Goal: Task Accomplishment & Management: Use online tool/utility

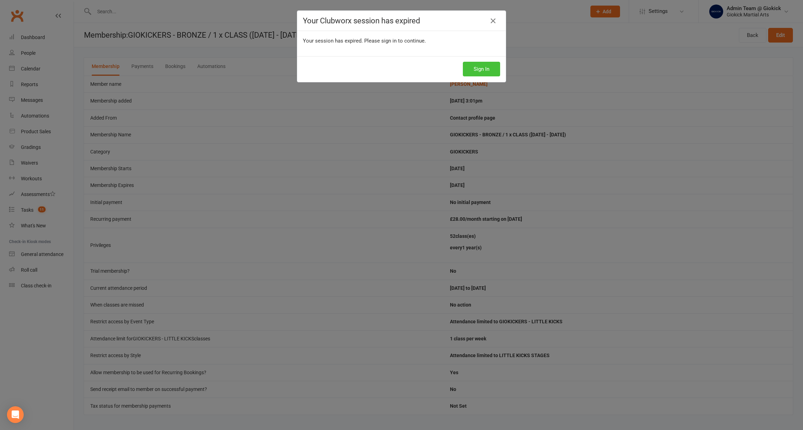
click at [494, 70] on button "Sign In" at bounding box center [481, 69] width 37 height 15
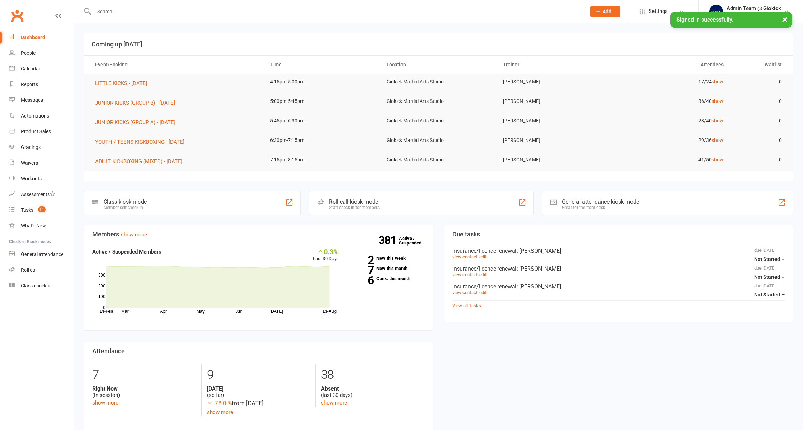
click at [358, 210] on div "Roll call kiosk mode Staff check-in for members" at bounding box center [421, 203] width 225 height 24
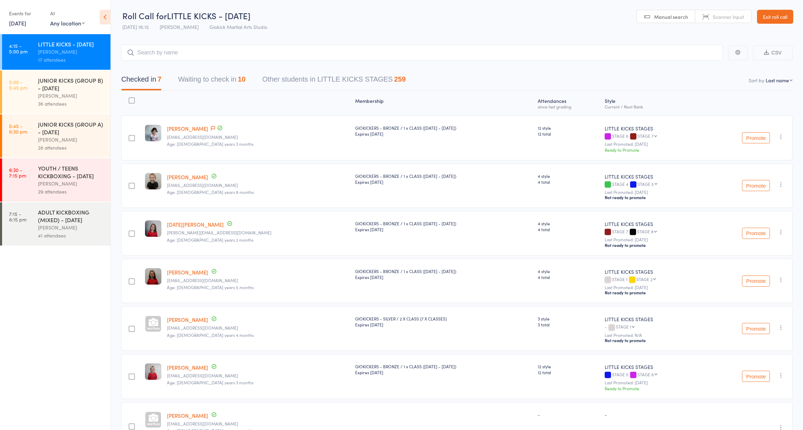
click at [58, 108] on div "36 attendees" at bounding box center [71, 104] width 67 height 8
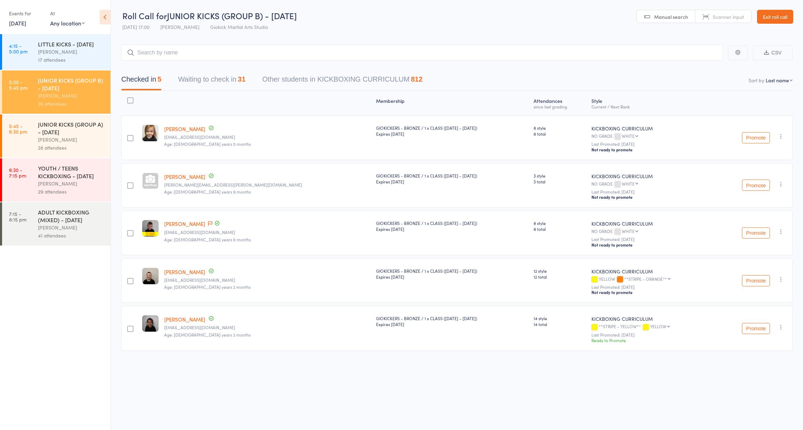
click at [195, 80] on button "Waiting to check in 31" at bounding box center [211, 81] width 67 height 18
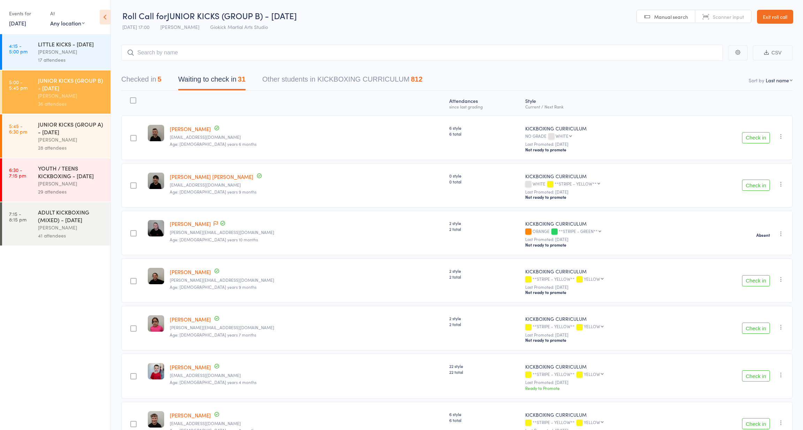
click at [148, 80] on button "Checked in 5" at bounding box center [141, 81] width 40 height 18
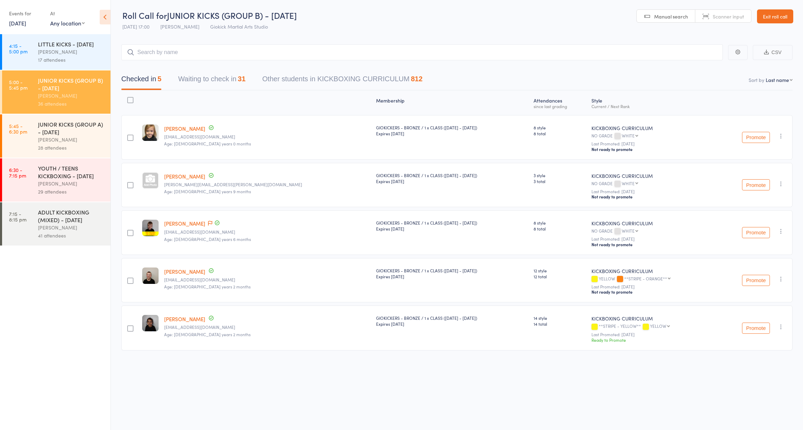
scroll to position [5, 0]
click at [31, 106] on link "5:00 - 5:45 pm JUNIOR KICKS (GROUP B) - WEDNESDAY John Zuccala 36 attendees" at bounding box center [56, 91] width 108 height 43
click at [16, 22] on link "[DATE]" at bounding box center [17, 23] width 17 height 8
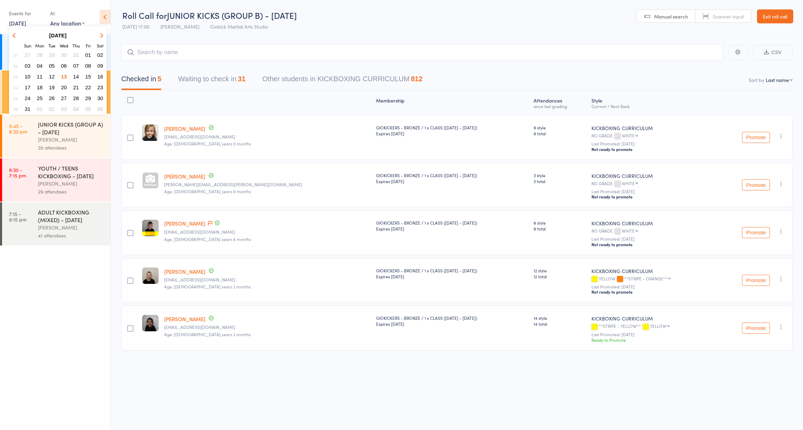
click at [455, 24] on header "Roll Call for JUNIOR KICKS (GROUP B) - WEDNESDAY 13 Aug 17:00 John Zuccala Giok…" at bounding box center [457, 17] width 692 height 34
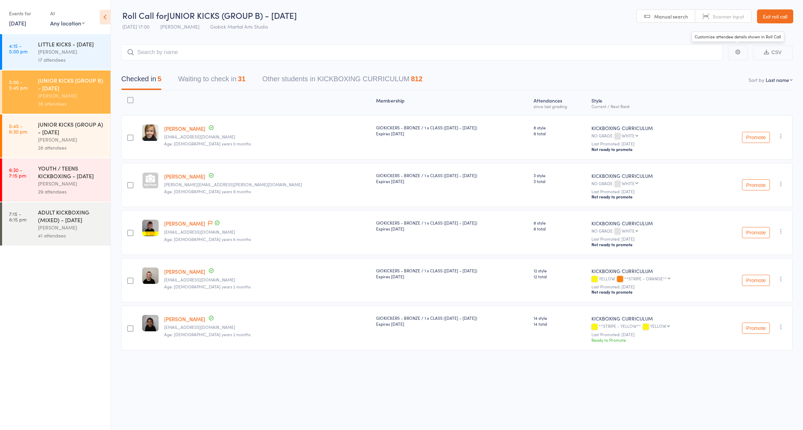
click at [773, 9] on link "Exit roll call" at bounding box center [775, 16] width 36 height 14
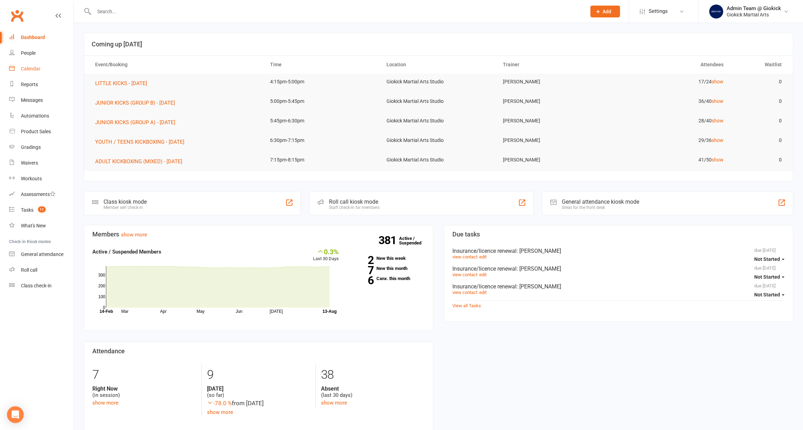
click at [33, 67] on div "Calendar" at bounding box center [31, 69] width 20 height 6
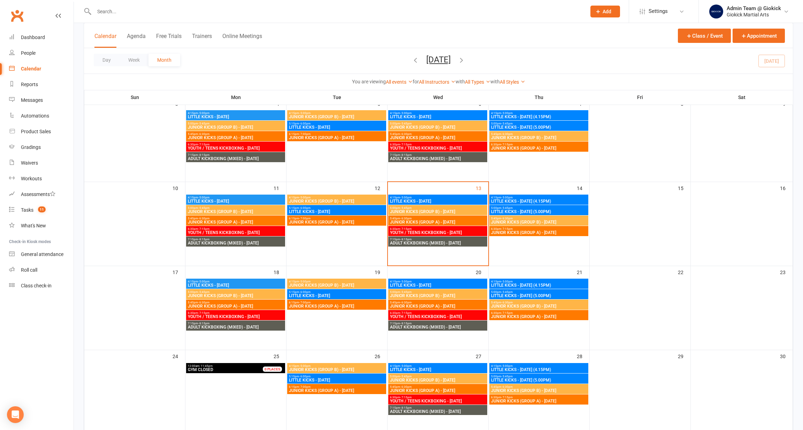
scroll to position [134, 0]
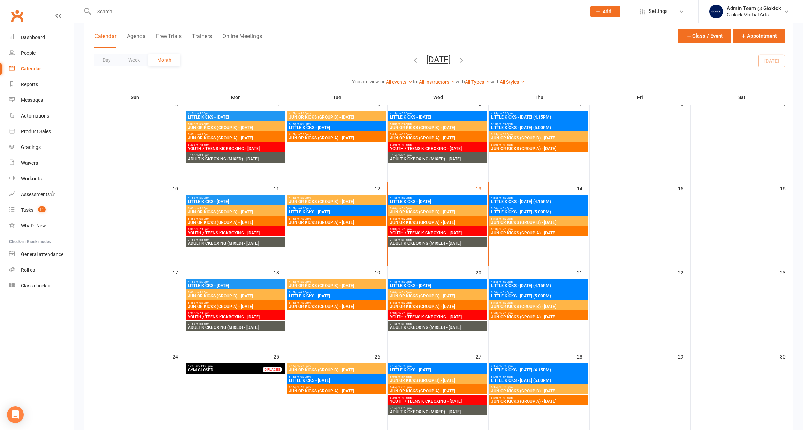
click at [228, 212] on span "JUNIOR KICKS (GROUP B) - MONDAY" at bounding box center [236, 212] width 97 height 4
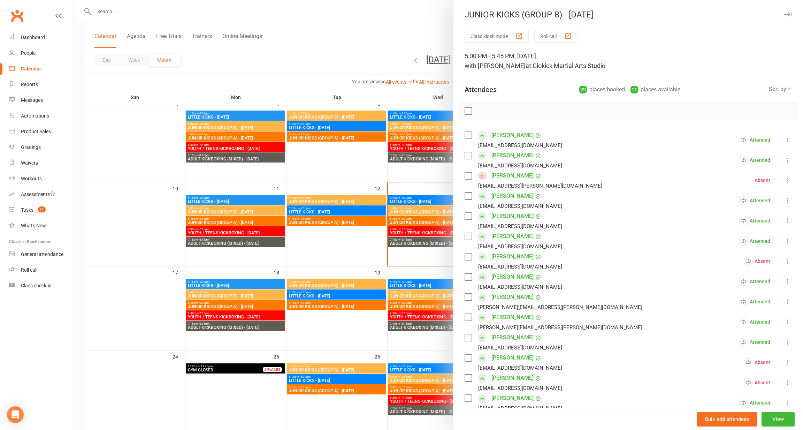
click at [296, 65] on div at bounding box center [438, 215] width 729 height 430
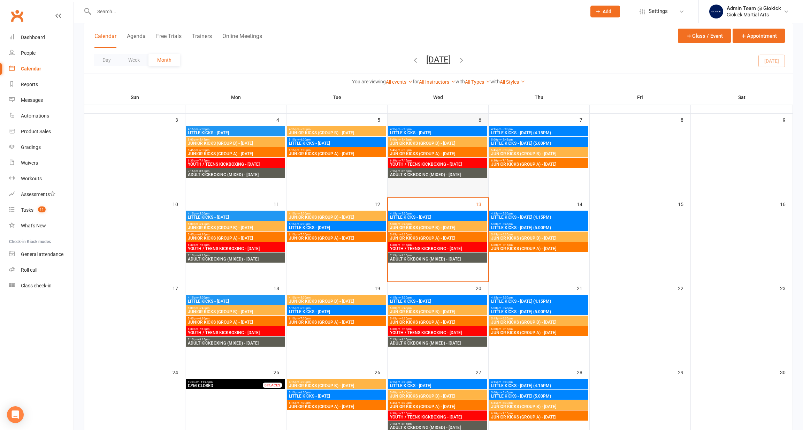
scroll to position [118, 0]
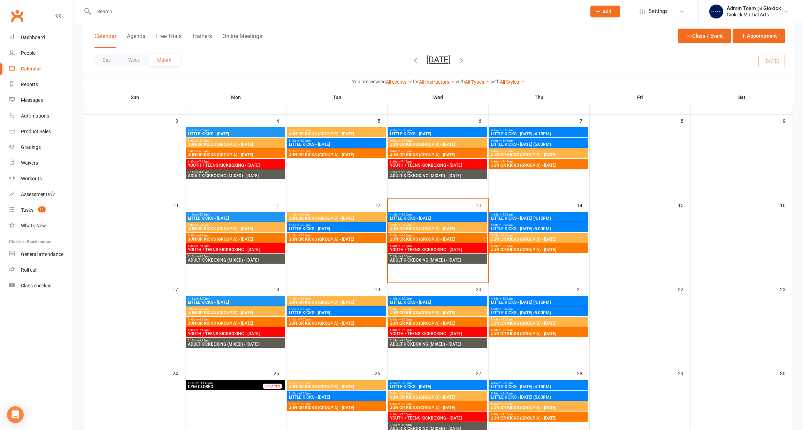
click at [311, 218] on span "JUNIOR KICKS (GROUP B) - TUESDAY" at bounding box center [337, 218] width 97 height 4
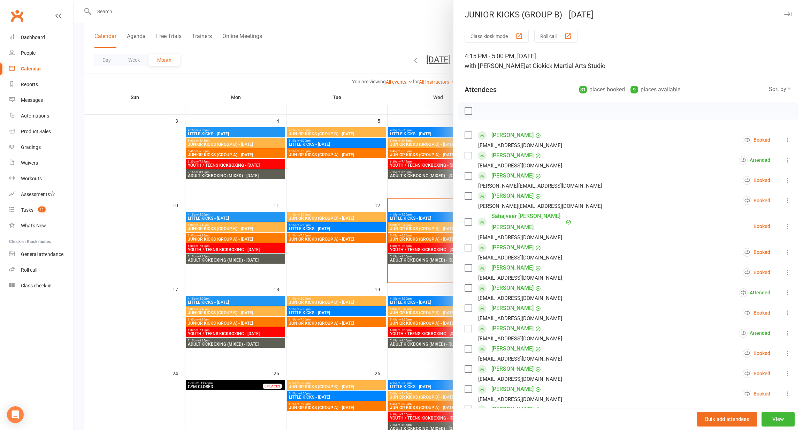
scroll to position [0, 0]
click at [318, 50] on div at bounding box center [438, 215] width 729 height 430
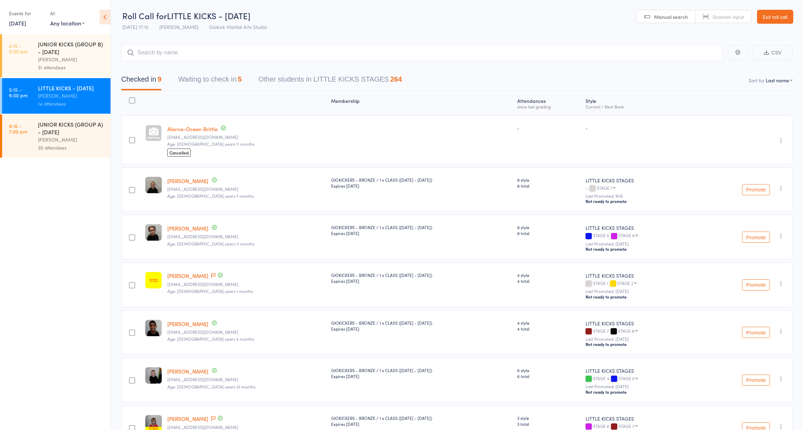
click at [204, 80] on button "Waiting to check in 5" at bounding box center [209, 81] width 63 height 18
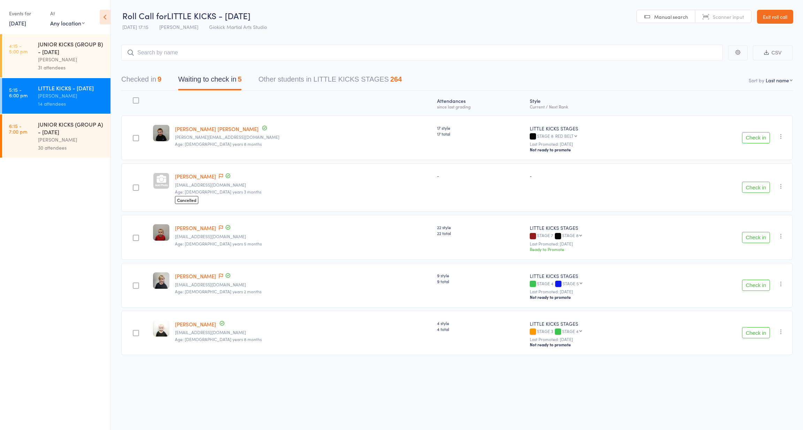
click at [20, 23] on link "[DATE]" at bounding box center [17, 23] width 17 height 8
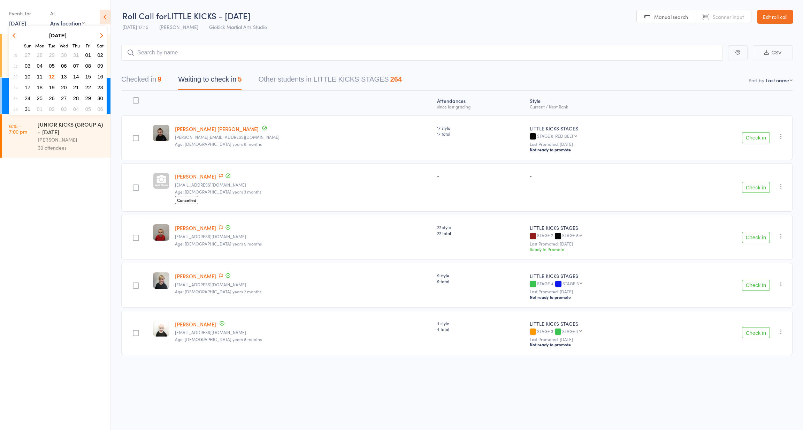
click at [63, 75] on span "13" at bounding box center [64, 77] width 6 height 6
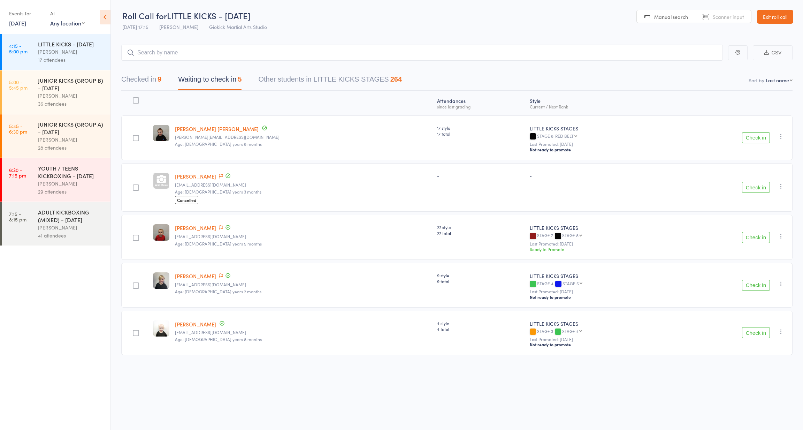
click at [35, 91] on link "5:00 - 5:45 pm JUNIOR KICKS (GROUP B) - [DATE] [PERSON_NAME] 36 attendees" at bounding box center [56, 91] width 108 height 43
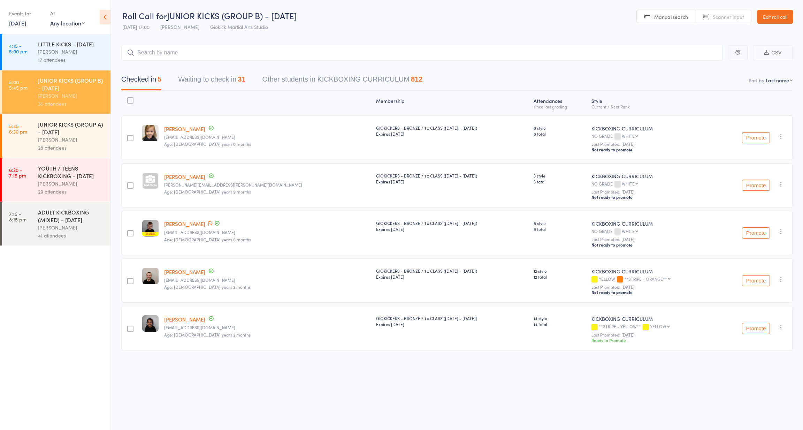
click at [209, 72] on button "Waiting to check in 31" at bounding box center [211, 81] width 67 height 18
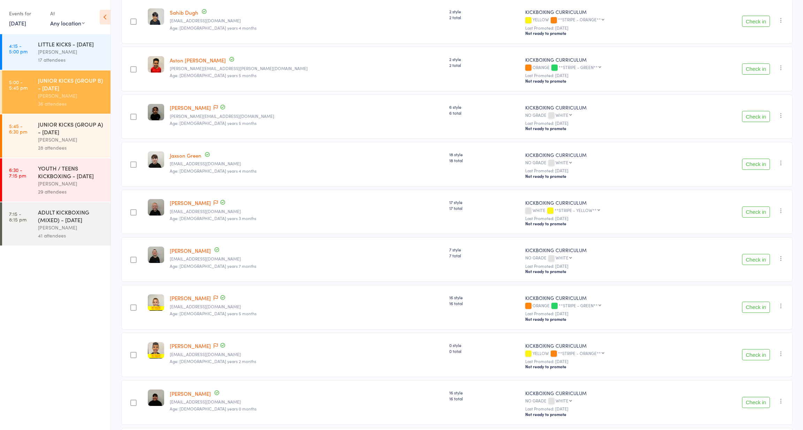
scroll to position [2, 0]
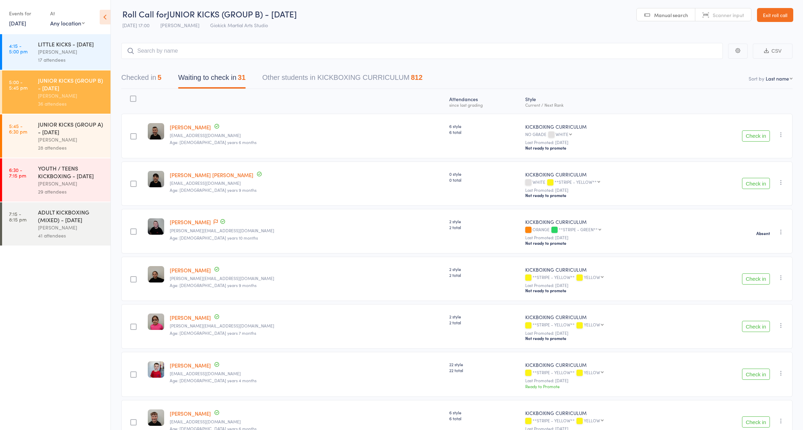
click at [204, 55] on input "search" at bounding box center [422, 51] width 602 height 16
click at [776, 16] on link "Exit roll call" at bounding box center [775, 15] width 36 height 14
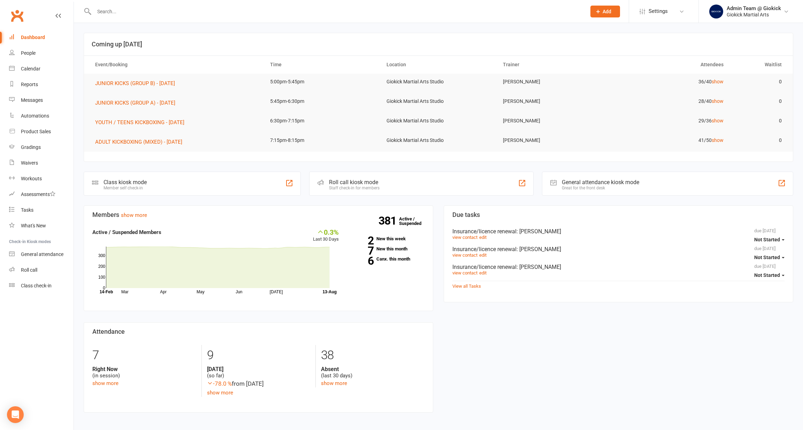
click at [135, 11] on input "text" at bounding box center [337, 12] width 490 height 10
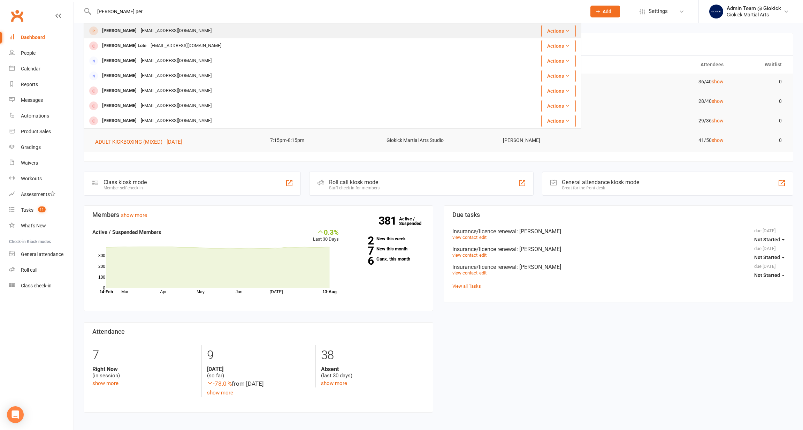
type input "Vicky per"
click at [108, 34] on div "Vicky Perrygrove" at bounding box center [119, 31] width 39 height 10
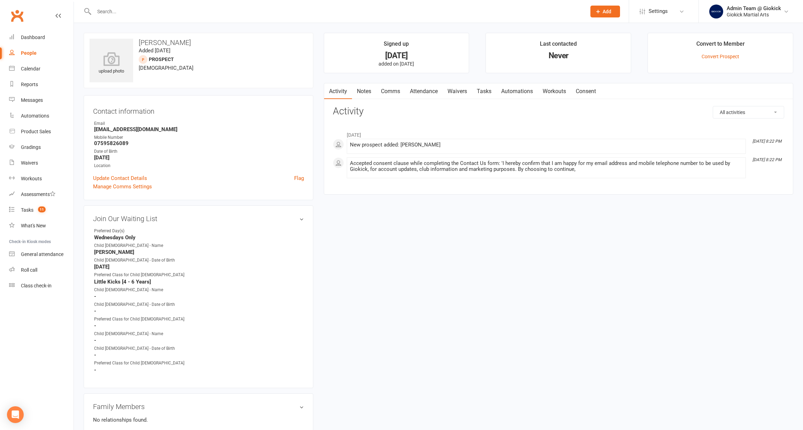
click at [402, 90] on link "Comms" at bounding box center [390, 91] width 29 height 16
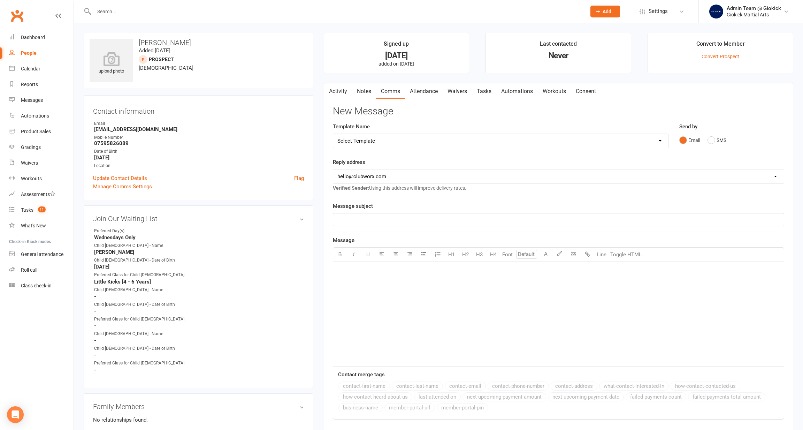
click at [368, 91] on link "Notes" at bounding box center [364, 91] width 24 height 16
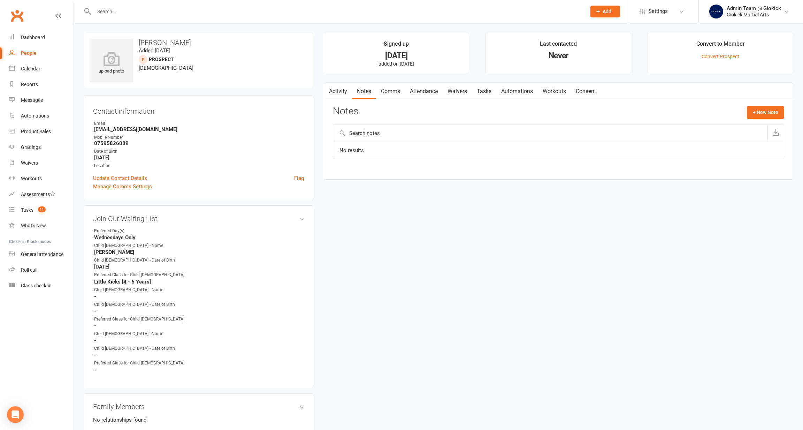
click at [334, 90] on link "Activity" at bounding box center [338, 91] width 28 height 16
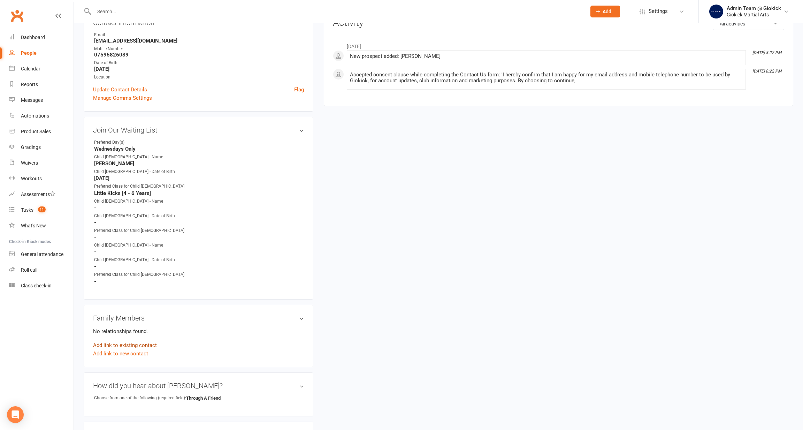
scroll to position [89, 0]
click at [114, 164] on strong "Zachary smith" at bounding box center [199, 163] width 210 height 6
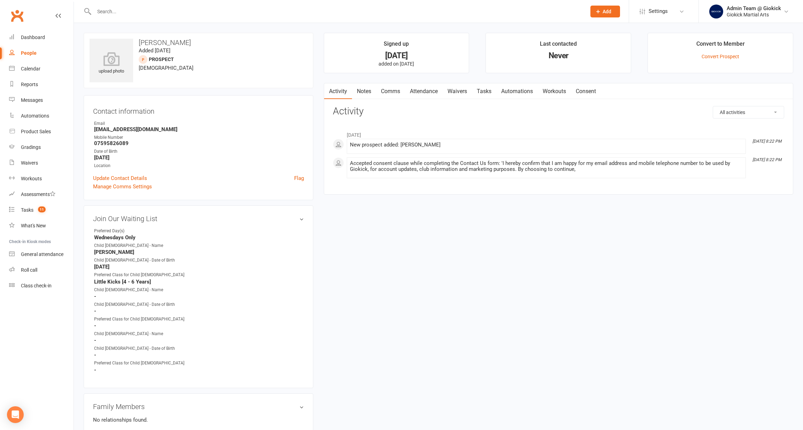
scroll to position [0, 0]
click at [123, 17] on div at bounding box center [333, 11] width 498 height 23
click at [118, 7] on input "text" at bounding box center [337, 12] width 490 height 10
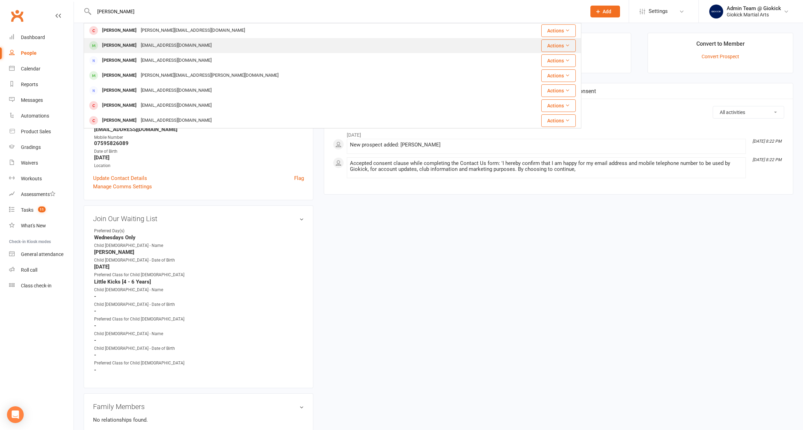
scroll to position [195, 0]
type input "Zachary smith"
click at [135, 10] on input "Zachary smith" at bounding box center [337, 12] width 490 height 10
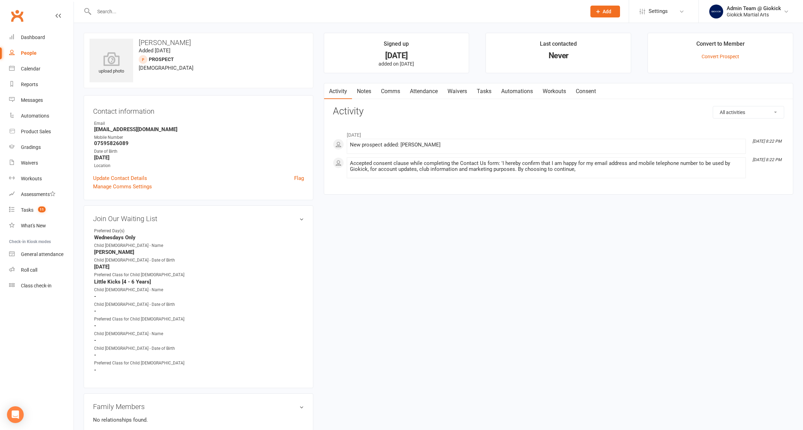
drag, startPoint x: 748, startPoint y: 138, endPoint x: 797, endPoint y: 139, distance: 49.5
click at [797, 139] on main "Signed up [DATE] added on [DATE] Last contacted Never Convert to Member Convert…" at bounding box center [559, 117] width 480 height 169
click at [747, 175] on div "February [DATE] 8:22 PM New prospect added: [PERSON_NAME] [DATE] 8:22 PM Accept…" at bounding box center [559, 153] width 452 height 51
drag, startPoint x: 190, startPoint y: 40, endPoint x: 91, endPoint y: 40, distance: 99.7
click at [91, 40] on div "upload photo [PERSON_NAME] Added [DATE] prospect [DEMOGRAPHIC_DATA]" at bounding box center [199, 60] width 230 height 55
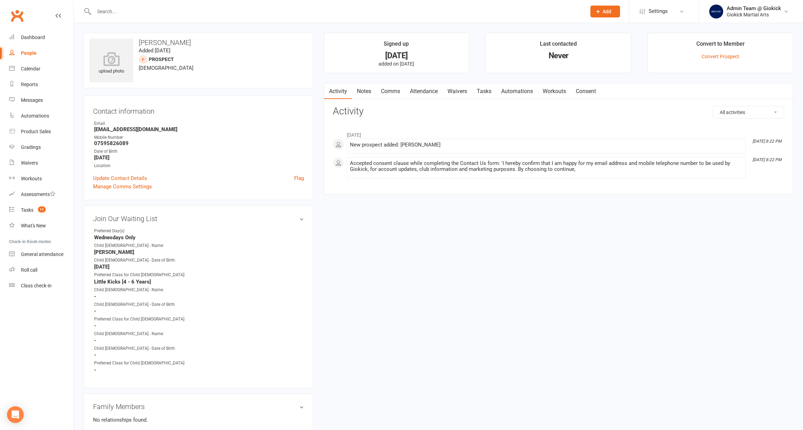
click at [176, 62] on div "upload photo [PERSON_NAME] Added [DATE] prospect [DEMOGRAPHIC_DATA]" at bounding box center [199, 60] width 230 height 55
click at [140, 41] on h3 "[PERSON_NAME]" at bounding box center [199, 43] width 218 height 8
click at [184, 66] on div "upload photo [PERSON_NAME] Added [DATE] prospect [DEMOGRAPHIC_DATA]" at bounding box center [199, 60] width 230 height 55
drag, startPoint x: 95, startPoint y: 250, endPoint x: 149, endPoint y: 250, distance: 53.3
click at [149, 250] on strong "[PERSON_NAME]" at bounding box center [199, 252] width 210 height 6
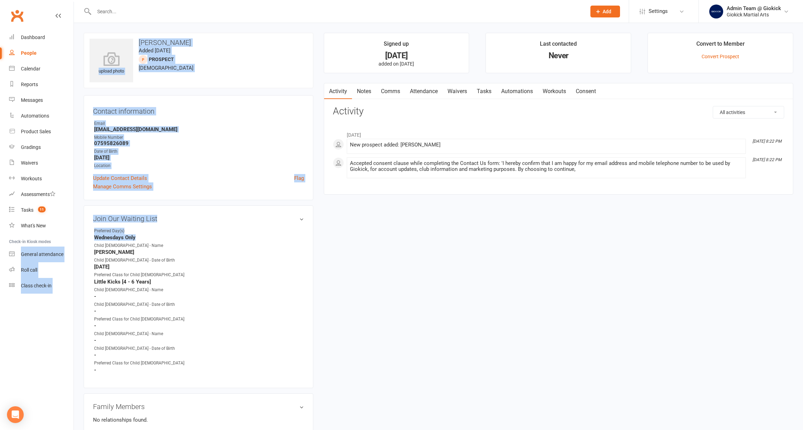
drag, startPoint x: 149, startPoint y: 238, endPoint x: 55, endPoint y: 235, distance: 93.5
click at [55, 235] on ui-view "Prospect Member Non-attending contact Class / event Appointment Grading event T…" at bounding box center [401, 318] width 803 height 632
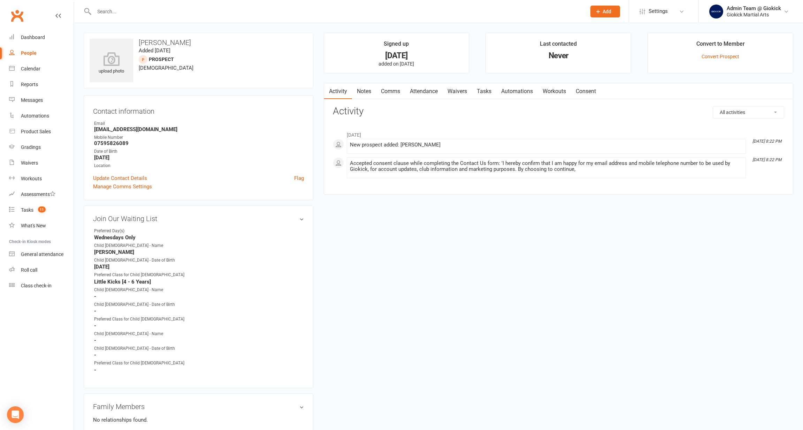
click at [186, 281] on strong "Little Kicks [4 - 6 Years]" at bounding box center [199, 282] width 210 height 6
drag, startPoint x: 196, startPoint y: 45, endPoint x: 96, endPoint y: 37, distance: 99.7
click at [96, 37] on div "upload photo [PERSON_NAME] Added [DATE] prospect [DEMOGRAPHIC_DATA]" at bounding box center [199, 60] width 230 height 55
click at [242, 98] on div "Contact information Owner Email [EMAIL_ADDRESS][DOMAIN_NAME] Mobile Number [PHO…" at bounding box center [199, 147] width 230 height 105
drag, startPoint x: 128, startPoint y: 265, endPoint x: 102, endPoint y: 265, distance: 26.2
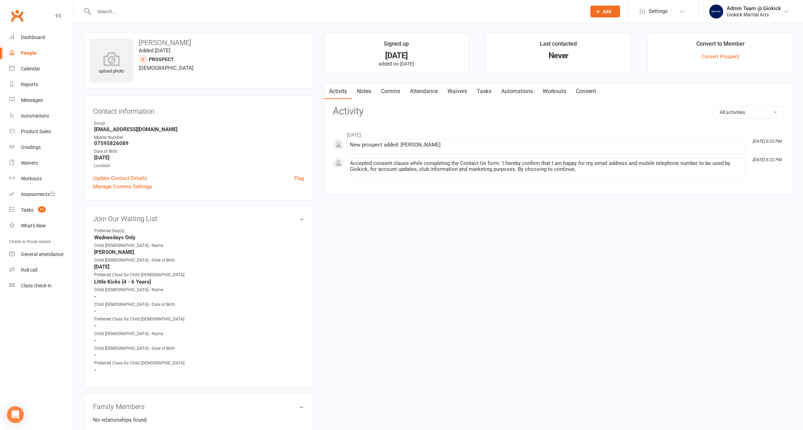
click at [102, 265] on strong "[DATE]" at bounding box center [199, 267] width 210 height 6
click at [142, 70] on span "[DEMOGRAPHIC_DATA]" at bounding box center [166, 68] width 55 height 6
drag, startPoint x: 425, startPoint y: 52, endPoint x: 331, endPoint y: 52, distance: 94.1
click at [331, 52] on div "[DATE]" at bounding box center [397, 55] width 132 height 7
click at [372, 63] on p "added on [DATE]" at bounding box center [397, 64] width 132 height 6
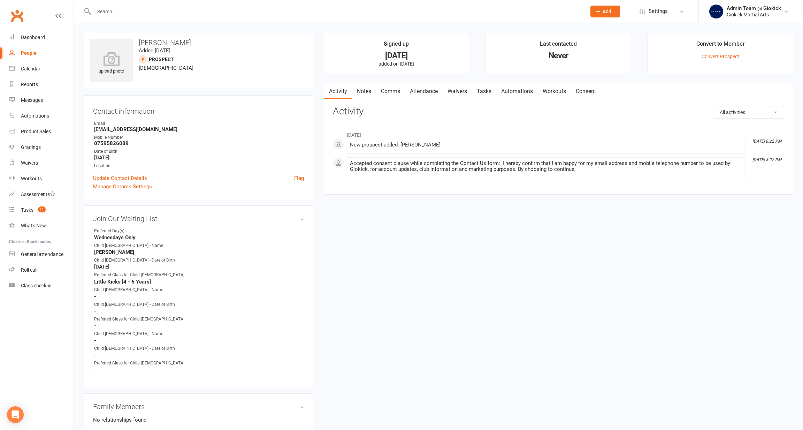
drag, startPoint x: 783, startPoint y: 158, endPoint x: 716, endPoint y: 158, distance: 67.3
click at [716, 158] on li "[DATE] 8:22 PM Accepted consent clause while completing the Contact Us form: 'I…" at bounding box center [546, 167] width 399 height 21
click at [761, 170] on div "February [DATE] 8:22 PM New prospect added: [PERSON_NAME] [DATE] 8:22 PM Accept…" at bounding box center [559, 153] width 452 height 51
drag, startPoint x: 369, startPoint y: 42, endPoint x: 472, endPoint y: 65, distance: 105.7
click at [472, 65] on ul "Signed up [DATE] added on [DATE] Last contacted Never Convert to Member Convert…" at bounding box center [559, 53] width 470 height 40
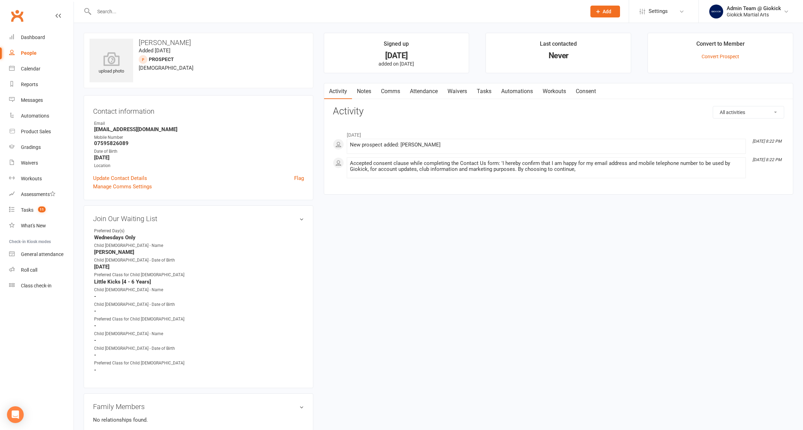
click at [472, 65] on ul "Signed up [DATE] added on [DATE] Last contacted Never Convert to Member Convert…" at bounding box center [559, 53] width 470 height 40
click at [343, 91] on link "Activity" at bounding box center [338, 91] width 28 height 16
click at [367, 90] on link "Notes" at bounding box center [364, 91] width 24 height 16
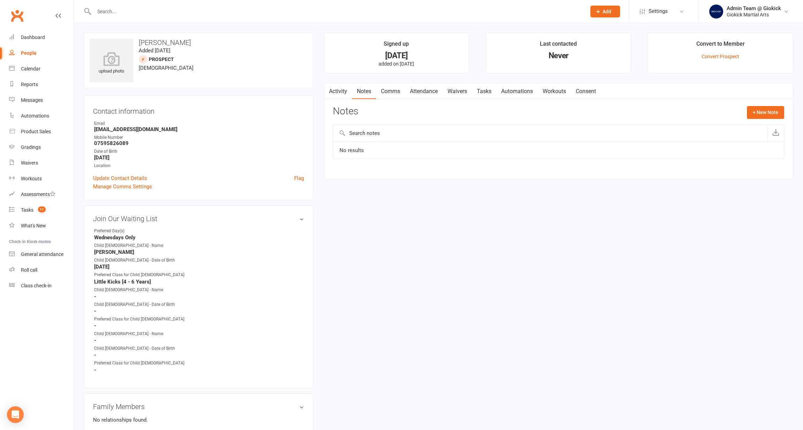
click at [336, 91] on link "Activity" at bounding box center [338, 91] width 28 height 16
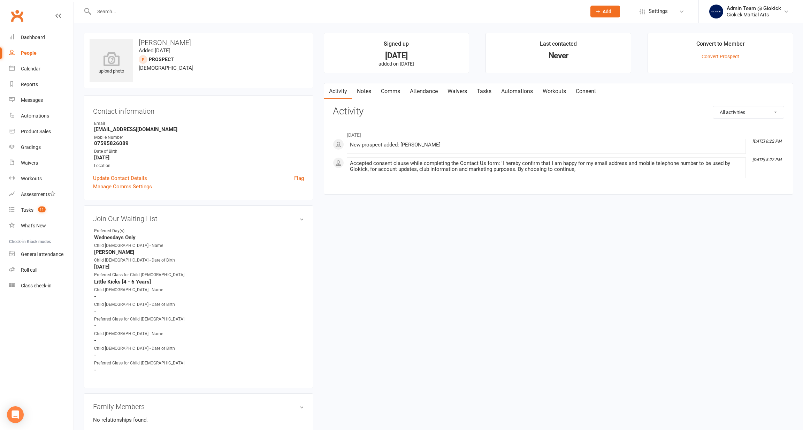
click at [219, 14] on input "text" at bounding box center [337, 12] width 490 height 10
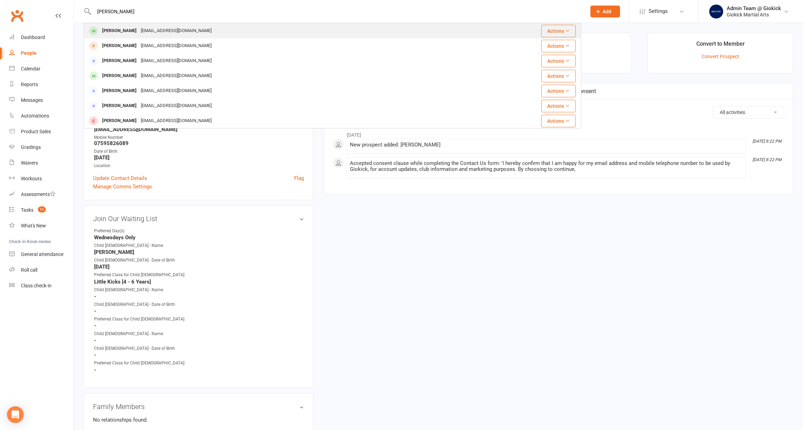
type input "[PERSON_NAME]"
click at [139, 31] on div "[EMAIL_ADDRESS][DOMAIN_NAME]" at bounding box center [176, 31] width 75 height 10
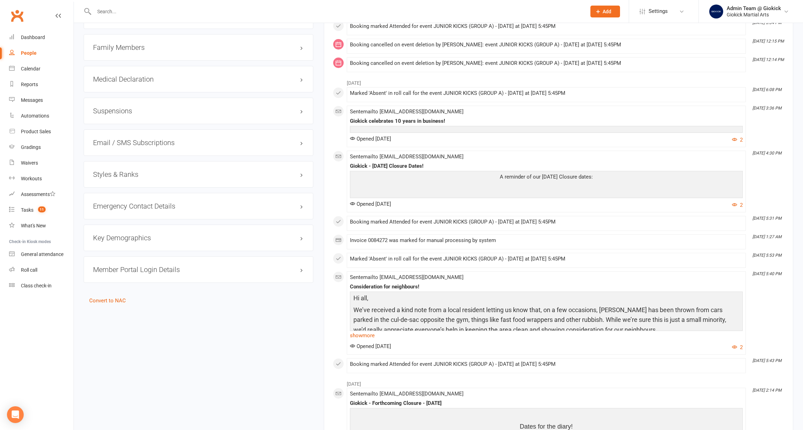
scroll to position [590, 0]
click at [123, 169] on h3 "Styles & Ranks" at bounding box center [198, 173] width 211 height 8
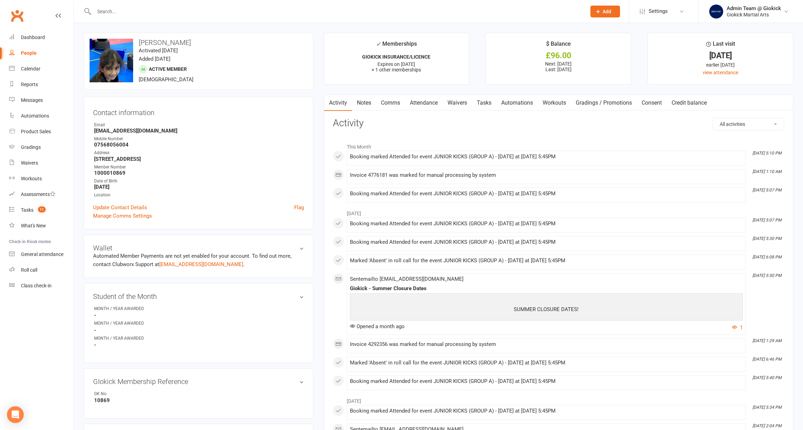
scroll to position [0, 0]
click at [436, 101] on link "Attendance" at bounding box center [424, 103] width 38 height 16
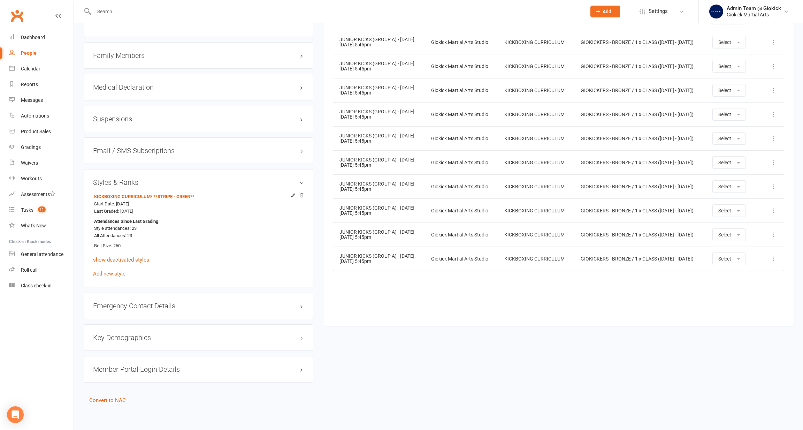
scroll to position [580, 0]
click at [142, 302] on h3 "Emergency Contact Details edit" at bounding box center [198, 306] width 211 height 8
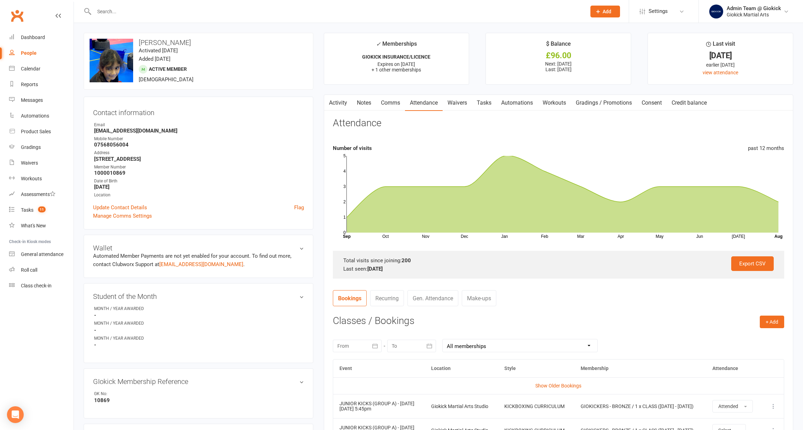
scroll to position [0, 0]
click at [29, 70] on div "Calendar" at bounding box center [31, 69] width 20 height 6
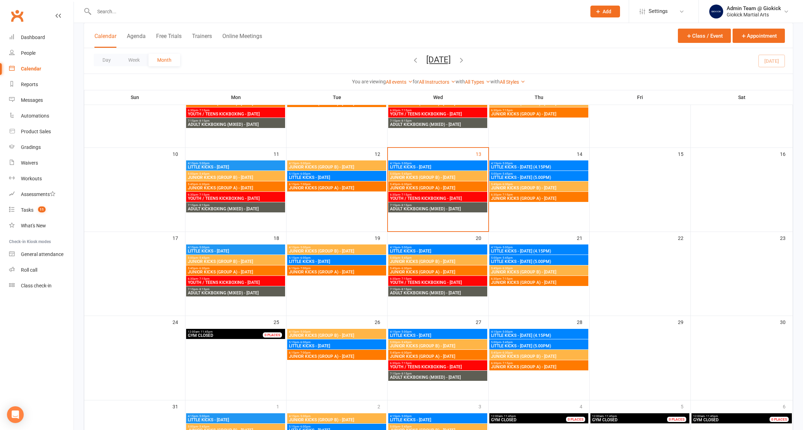
scroll to position [215, 0]
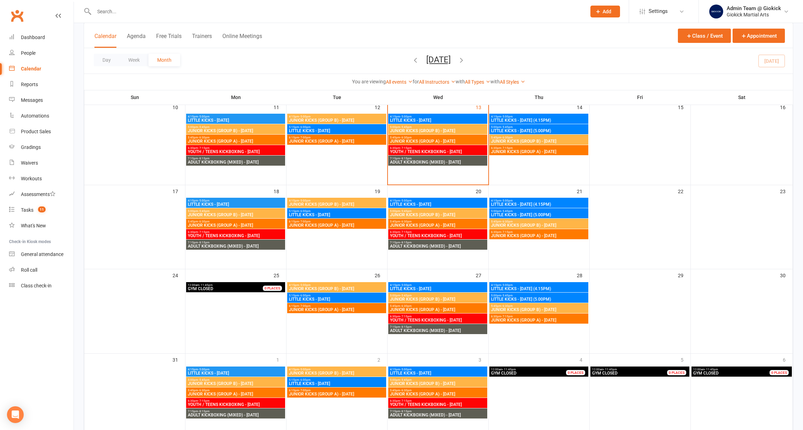
click at [430, 141] on span "JUNIOR KICKS (GROUP A) - [DATE]" at bounding box center [438, 141] width 97 height 4
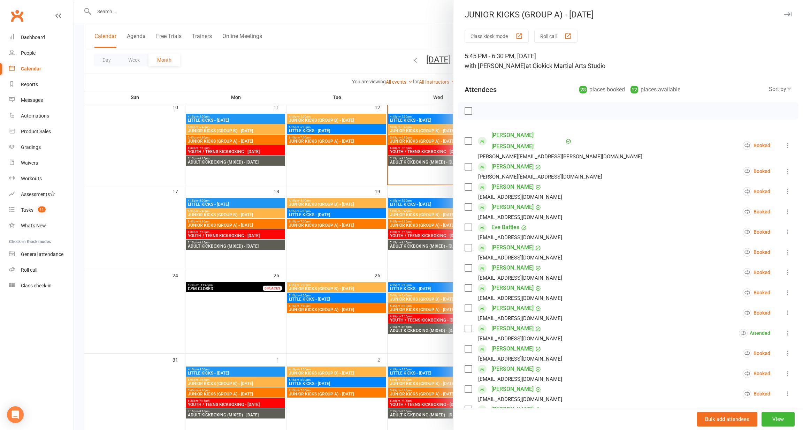
scroll to position [0, 0]
click at [343, 63] on div at bounding box center [438, 215] width 729 height 430
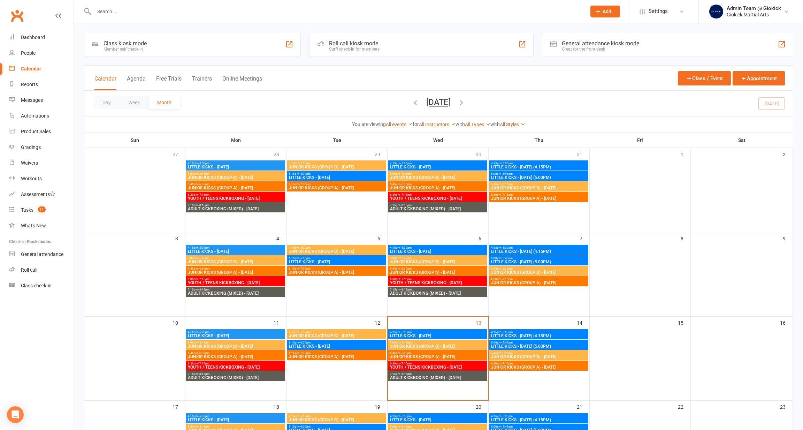
click at [410, 42] on div "Roll call kiosk mode Staff check-in for members" at bounding box center [421, 45] width 225 height 24
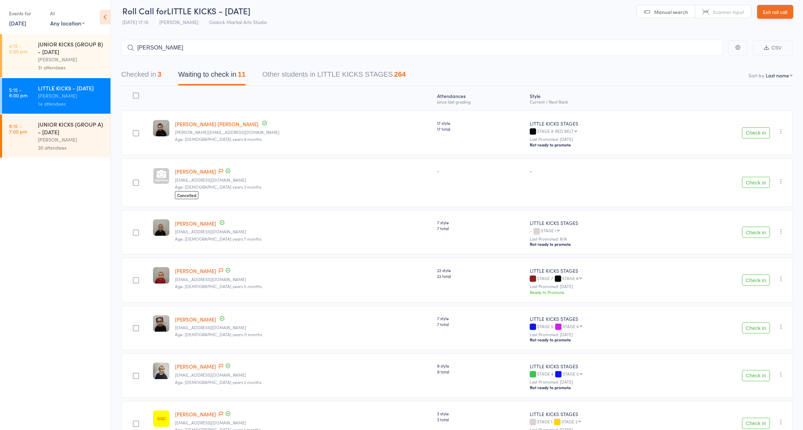
click at [25, 25] on link "[DATE]" at bounding box center [17, 23] width 17 height 8
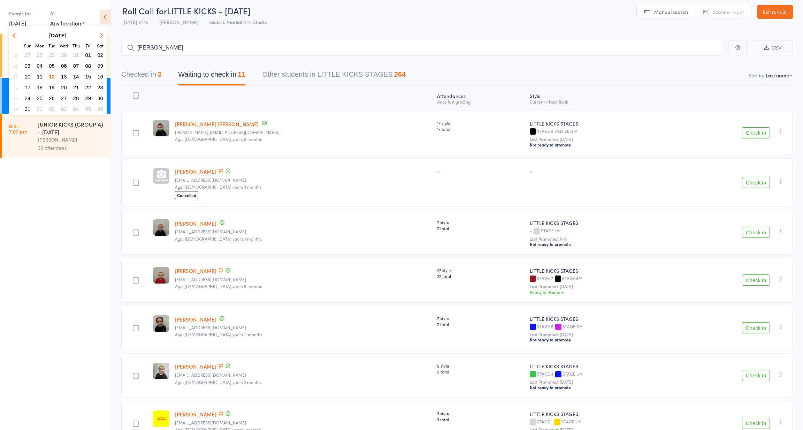
click at [64, 77] on span "13" at bounding box center [64, 77] width 6 height 6
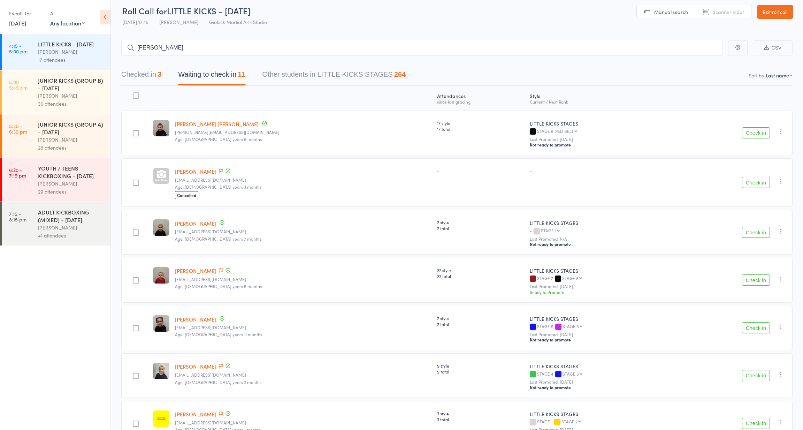
click at [49, 100] on div "[PERSON_NAME]" at bounding box center [71, 96] width 67 height 8
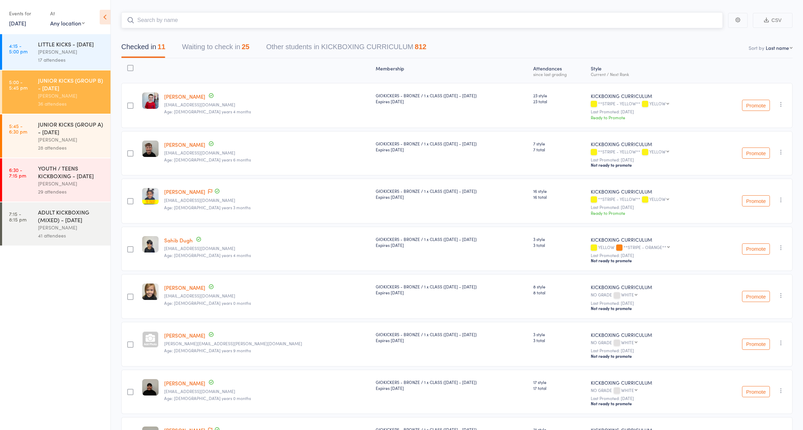
scroll to position [32, 0]
click at [19, 24] on link "13 Aug, 2025" at bounding box center [17, 23] width 17 height 8
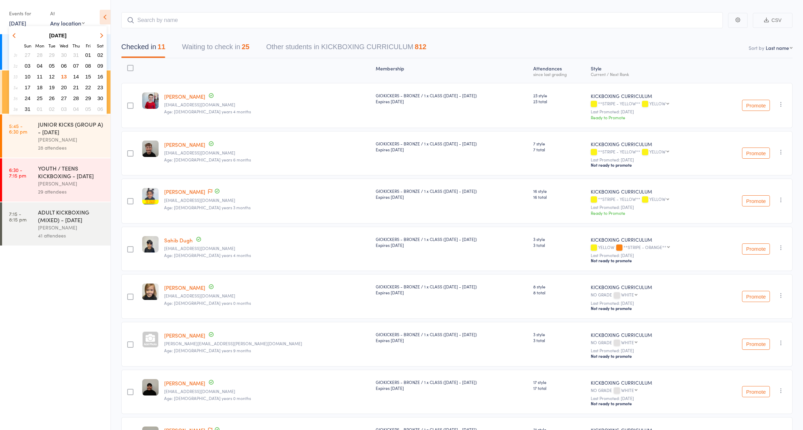
click at [40, 85] on span "18" at bounding box center [40, 87] width 6 height 6
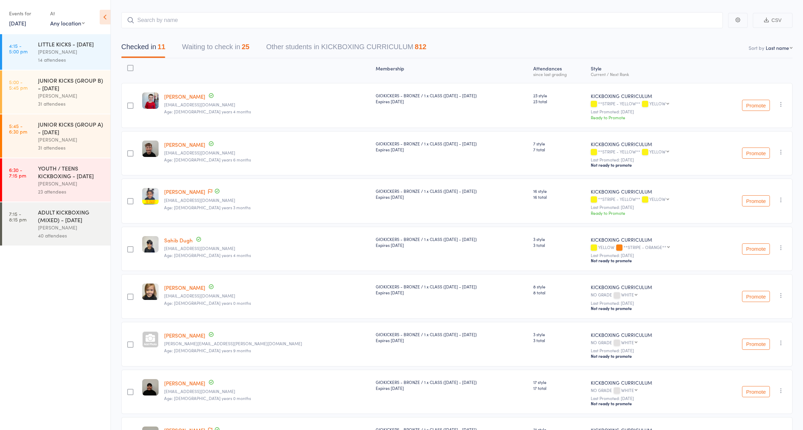
click at [44, 97] on div "[PERSON_NAME]" at bounding box center [71, 96] width 67 height 8
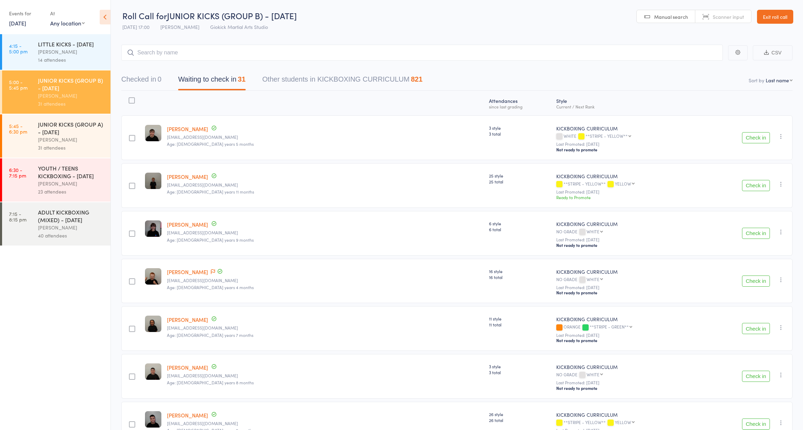
select select "10"
click at [18, 24] on link "18 Aug, 2025" at bounding box center [17, 23] width 17 height 8
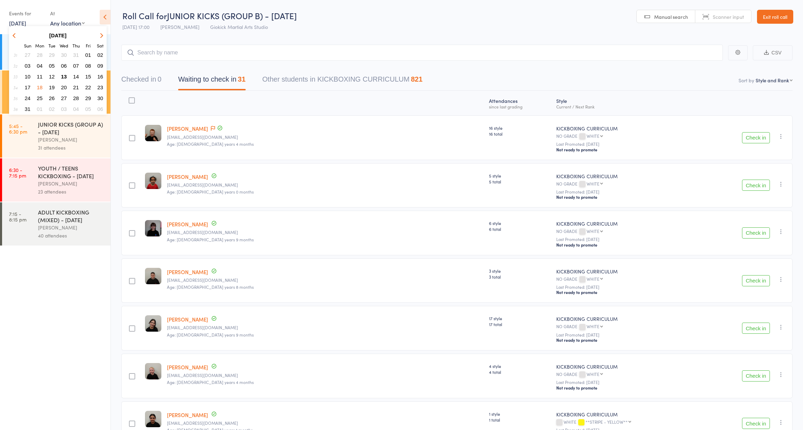
click at [63, 87] on span "20" at bounding box center [64, 87] width 6 height 6
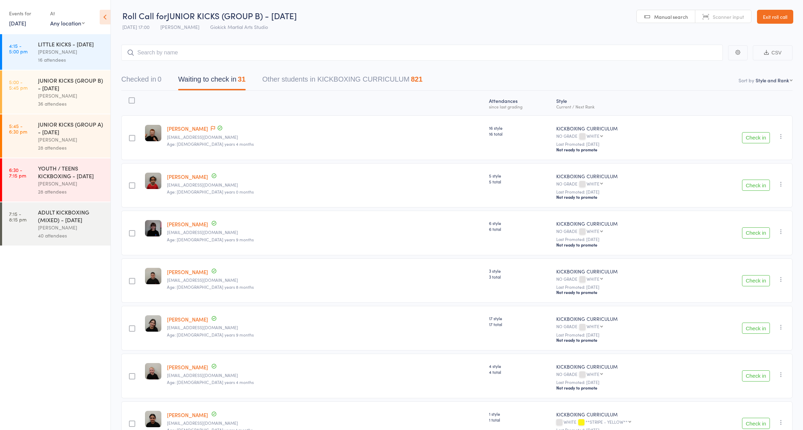
click at [52, 92] on div "JUNIOR KICKS (GROUP B) - [DATE]" at bounding box center [71, 83] width 67 height 15
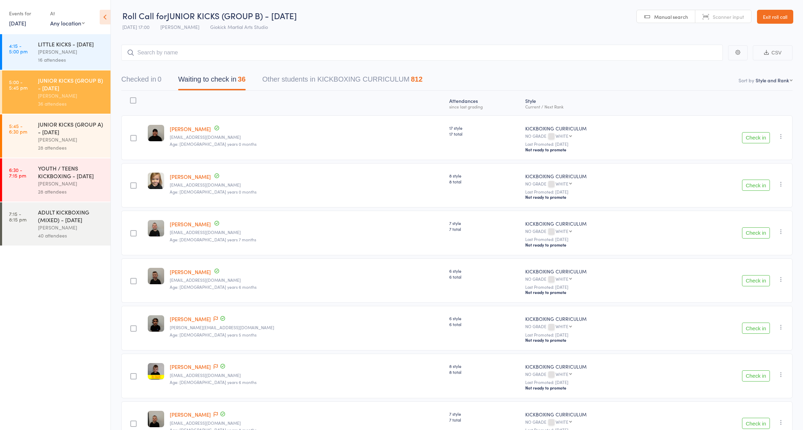
select select "0"
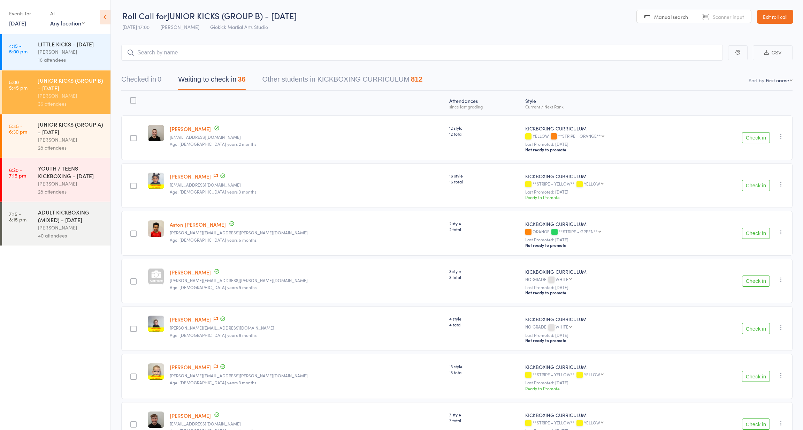
click at [71, 92] on div "JUNIOR KICKS (GROUP B) - [DATE]" at bounding box center [71, 83] width 67 height 15
click at [83, 91] on div "JUNIOR KICKS (GROUP B) - [DATE]" at bounding box center [71, 83] width 67 height 15
click at [184, 99] on div at bounding box center [307, 103] width 280 height 18
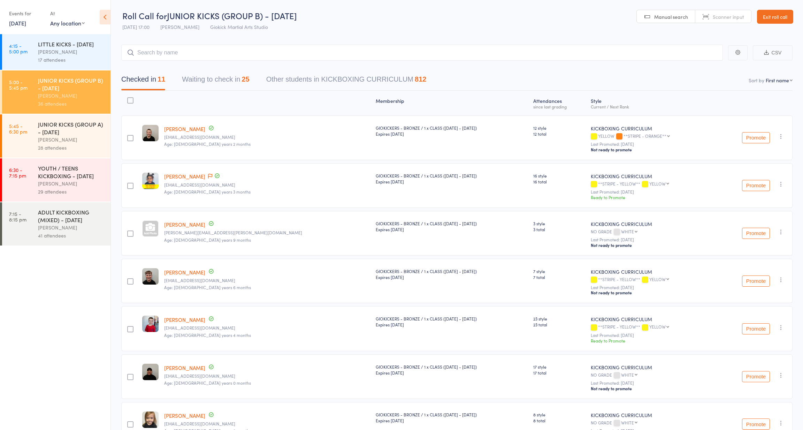
click at [60, 144] on div "[PERSON_NAME]" at bounding box center [71, 140] width 67 height 8
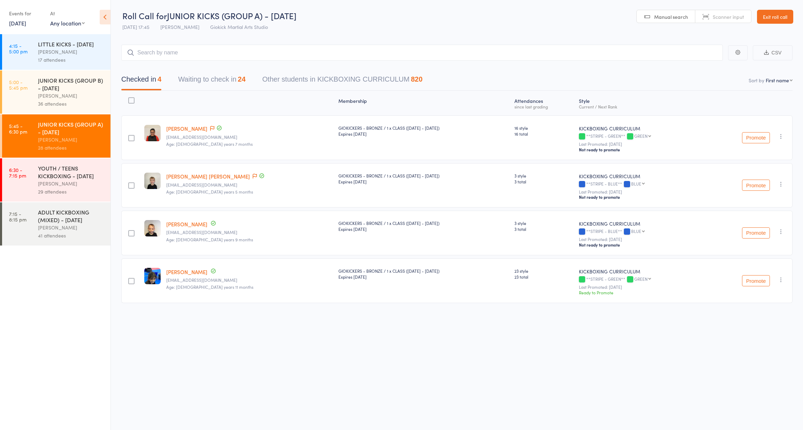
click at [242, 77] on button "Waiting to check in 24" at bounding box center [211, 81] width 67 height 18
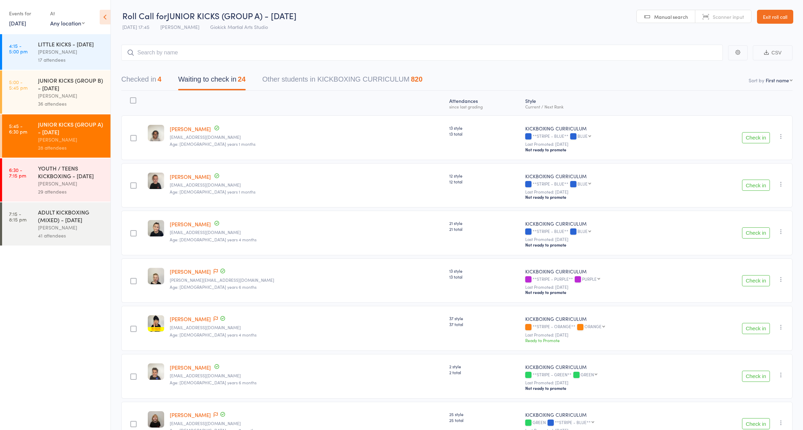
click at [146, 83] on button "Checked in 4" at bounding box center [141, 81] width 40 height 18
